Goal: Find specific page/section: Find specific page/section

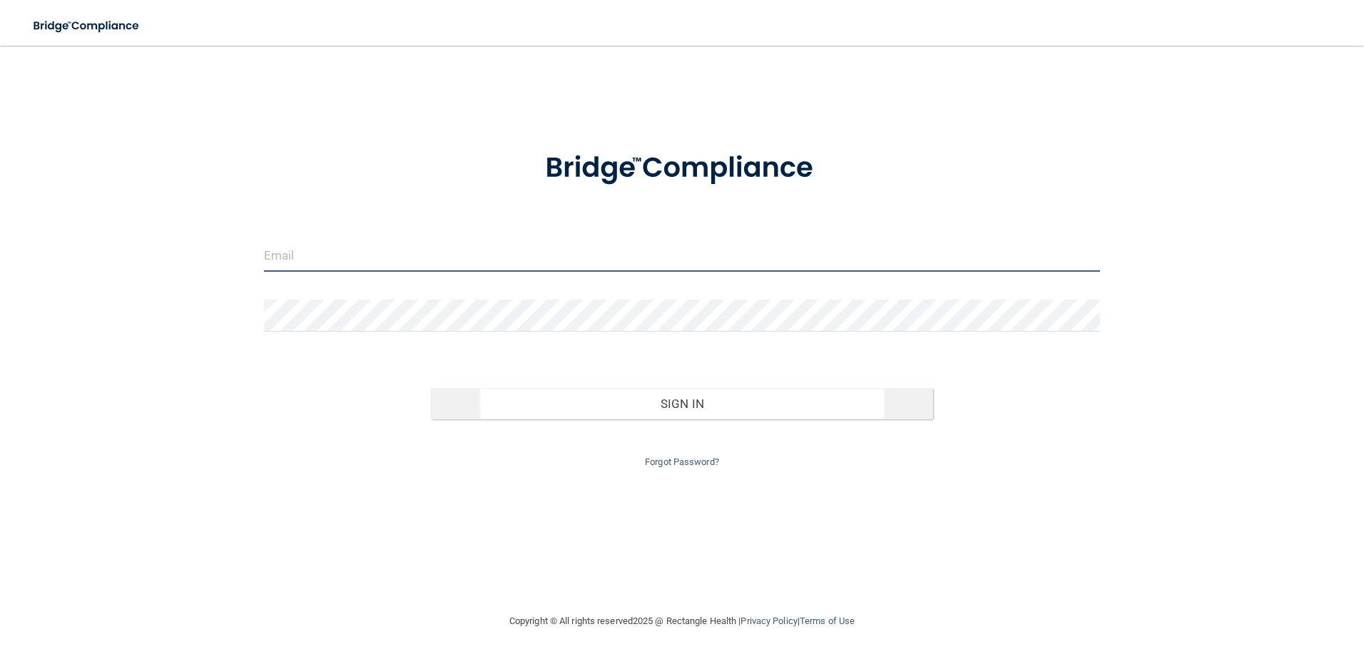
type input "[EMAIL_ADDRESS][DOMAIN_NAME]"
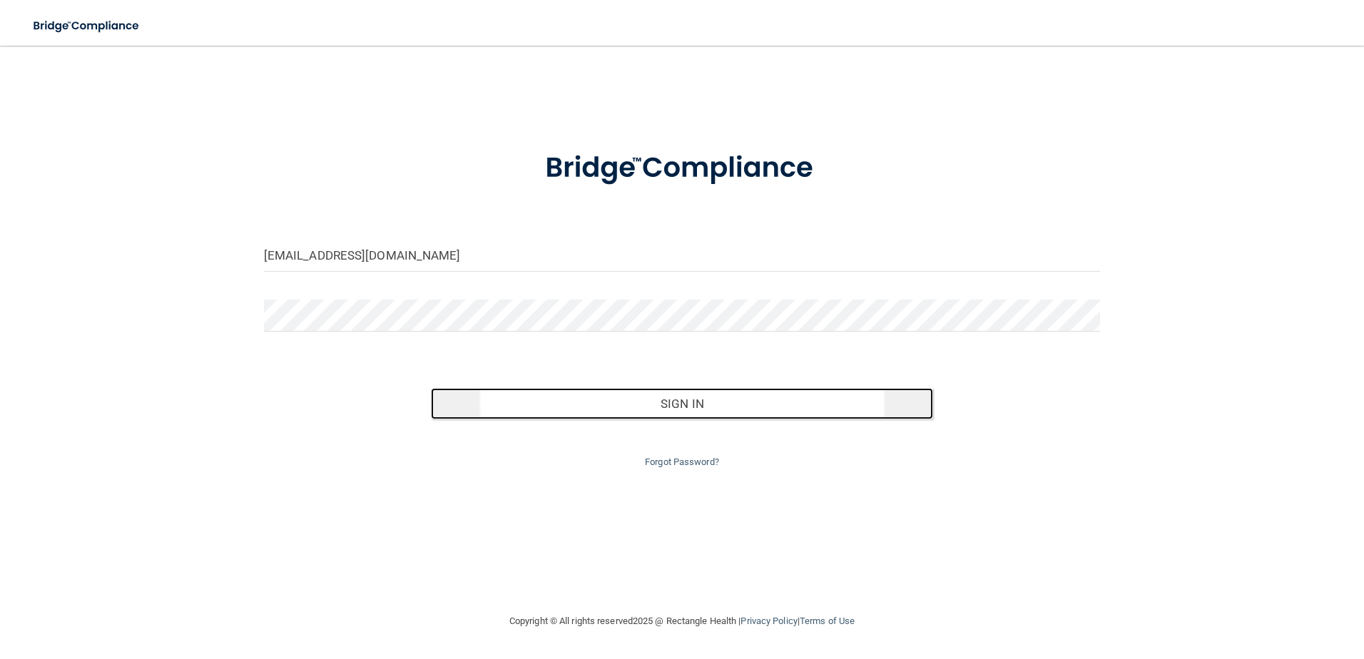
click at [672, 399] on button "Sign In" at bounding box center [682, 403] width 502 height 31
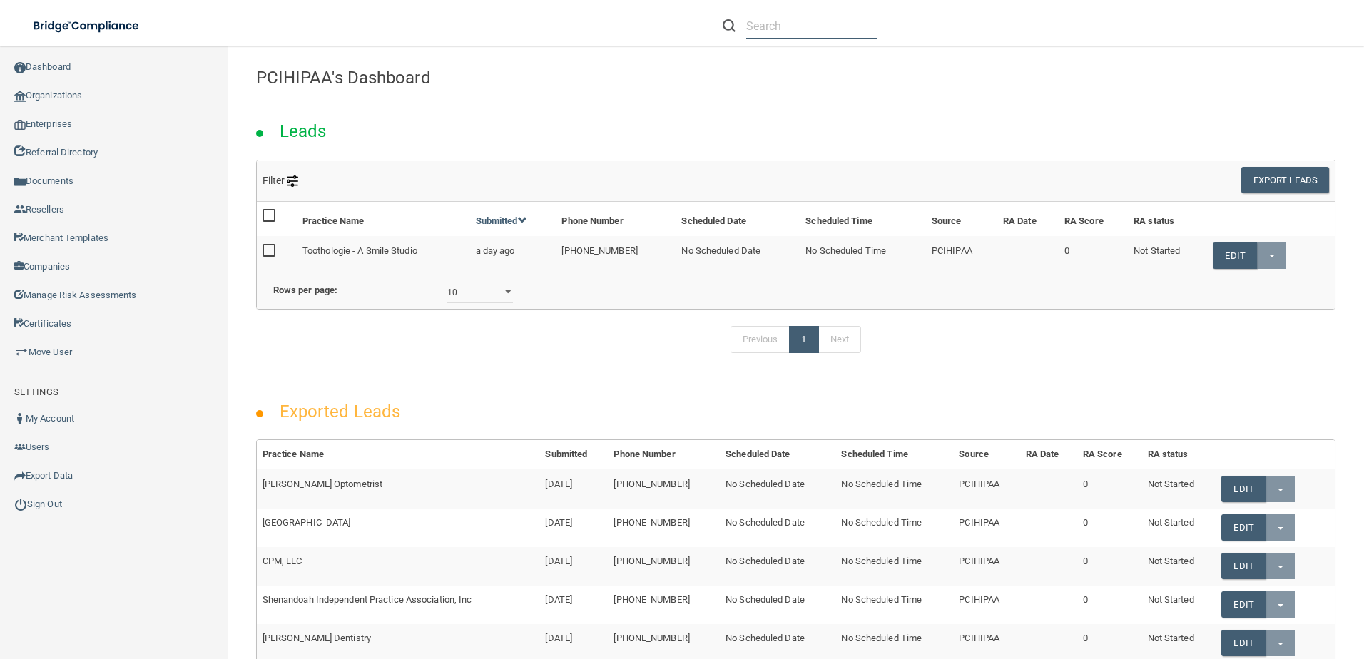
click at [788, 30] on input "text" at bounding box center [811, 26] width 131 height 26
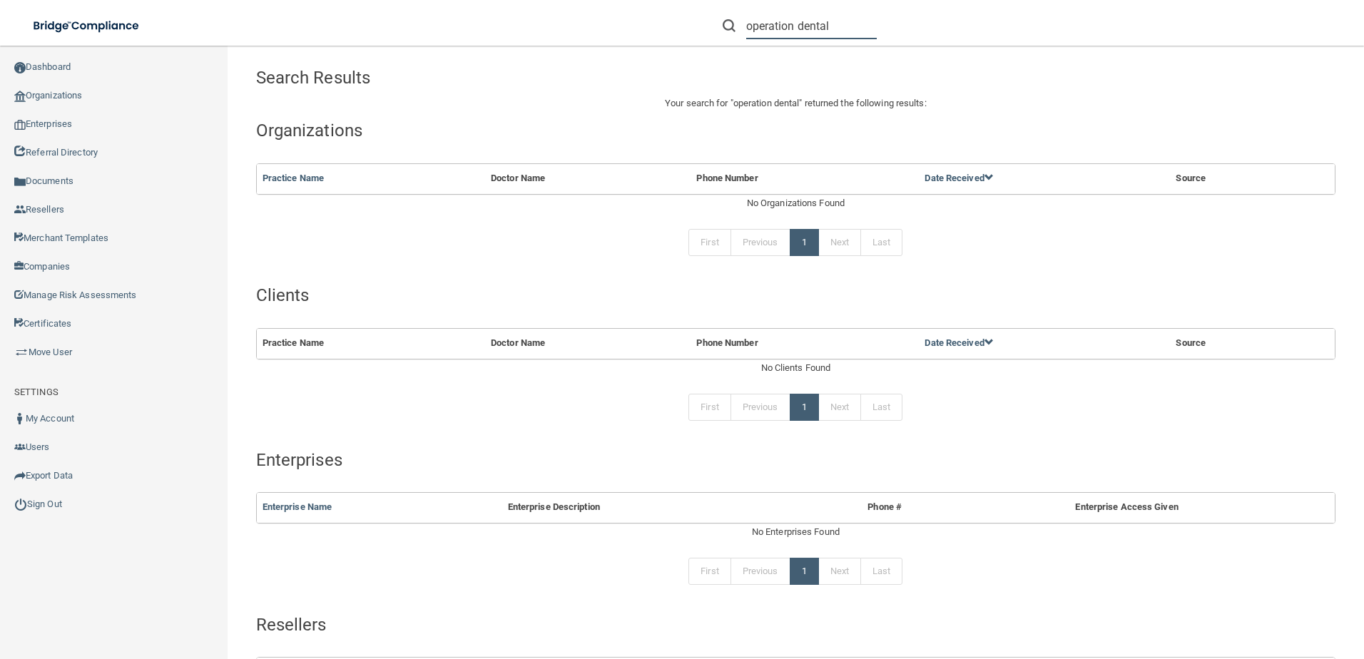
drag, startPoint x: 843, startPoint y: 26, endPoint x: 651, endPoint y: 36, distance: 192.1
click at [651, 36] on div "operation dental Manage My Enterprise Manage My Location" at bounding box center [965, 25] width 795 height 51
paste input "Operation D"
type input "Operation Dental"
